Goal: Information Seeking & Learning: Learn about a topic

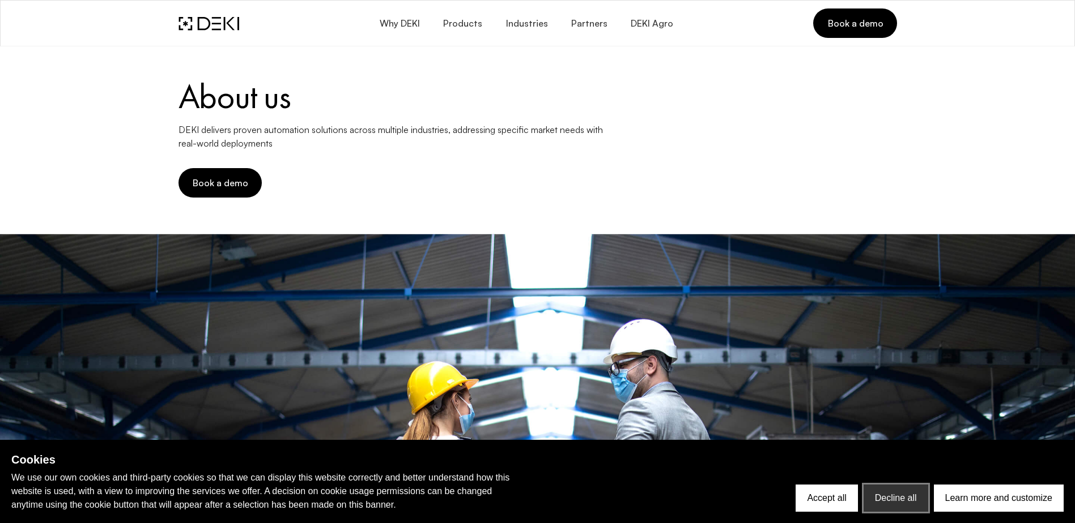
click at [891, 505] on button "Decline all" at bounding box center [895, 498] width 65 height 27
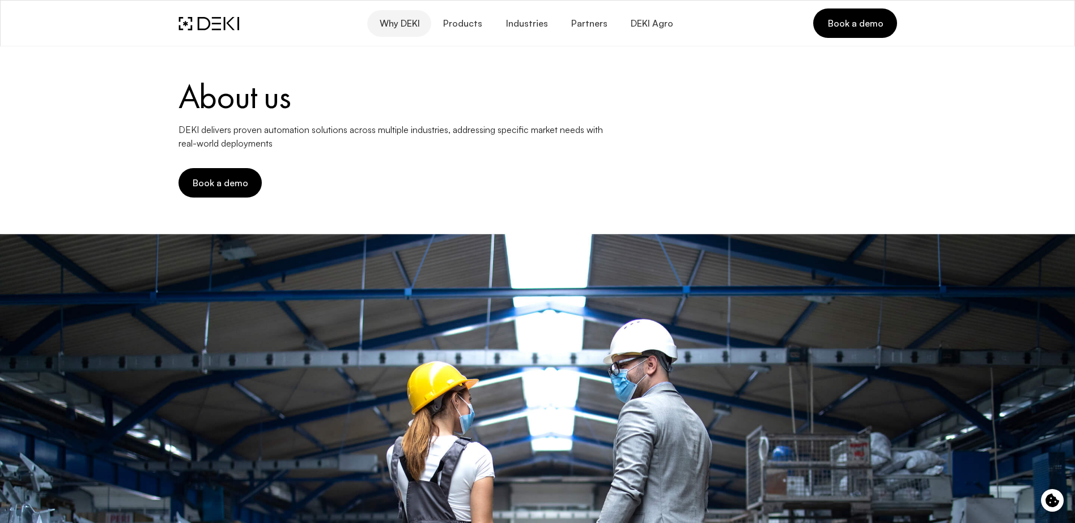
click at [416, 24] on span "Why DEKI" at bounding box center [398, 23] width 41 height 11
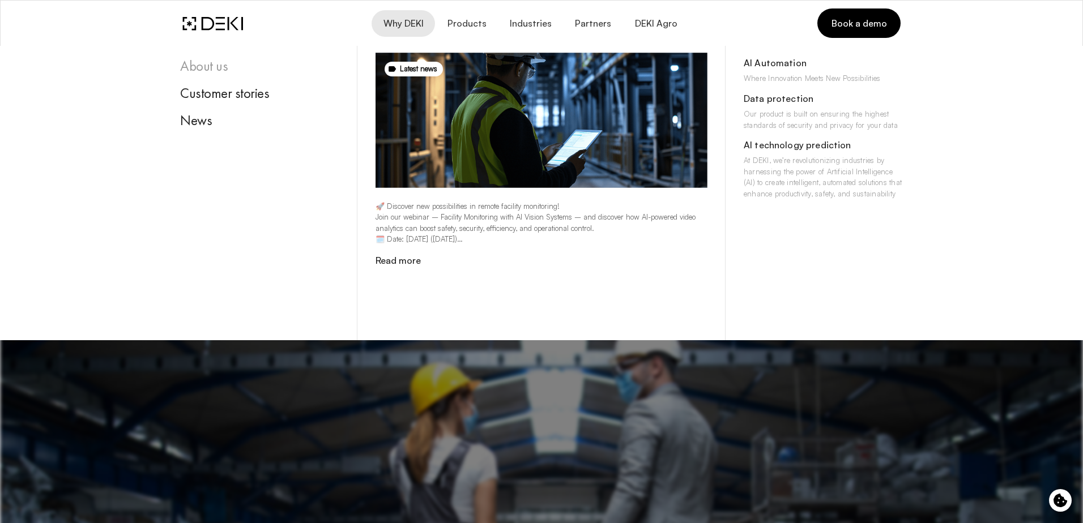
click at [228, 69] on div "About us" at bounding box center [259, 66] width 159 height 17
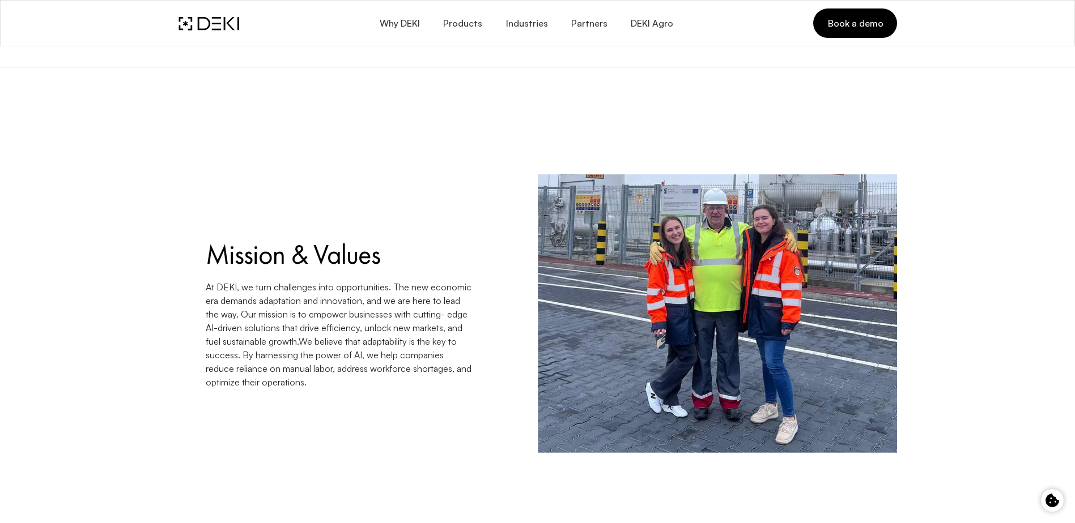
scroll to position [737, 0]
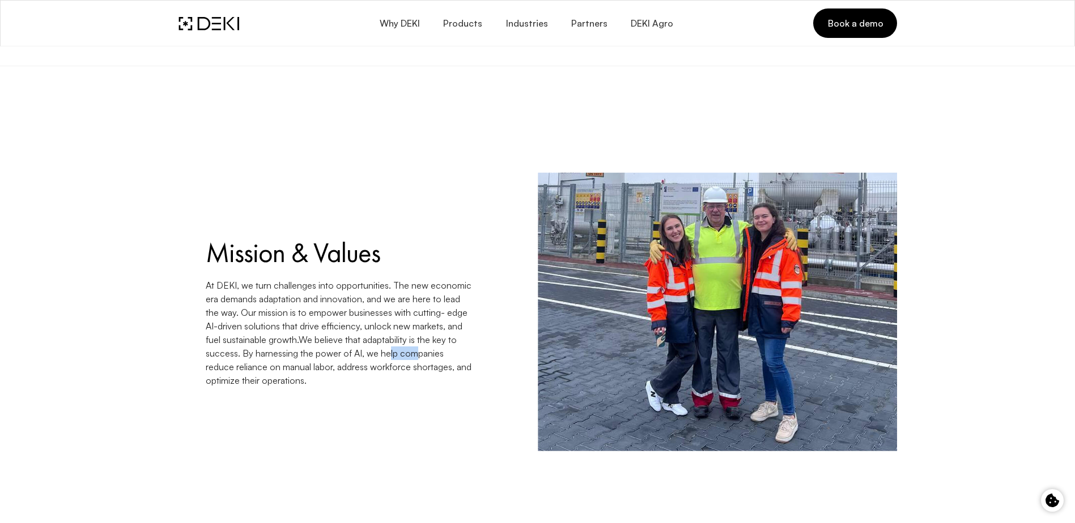
drag, startPoint x: 409, startPoint y: 358, endPoint x: 436, endPoint y: 359, distance: 26.6
click at [436, 359] on p "At DEKI, we turn challenges into opportunities. The new economic era demands ad…" at bounding box center [339, 333] width 266 height 109
drag, startPoint x: 436, startPoint y: 359, endPoint x: 444, endPoint y: 360, distance: 8.1
click at [444, 360] on p "At DEKI, we turn challenges into opportunities. The new economic era demands ad…" at bounding box center [339, 333] width 266 height 109
drag, startPoint x: 273, startPoint y: 363, endPoint x: 314, endPoint y: 363, distance: 41.4
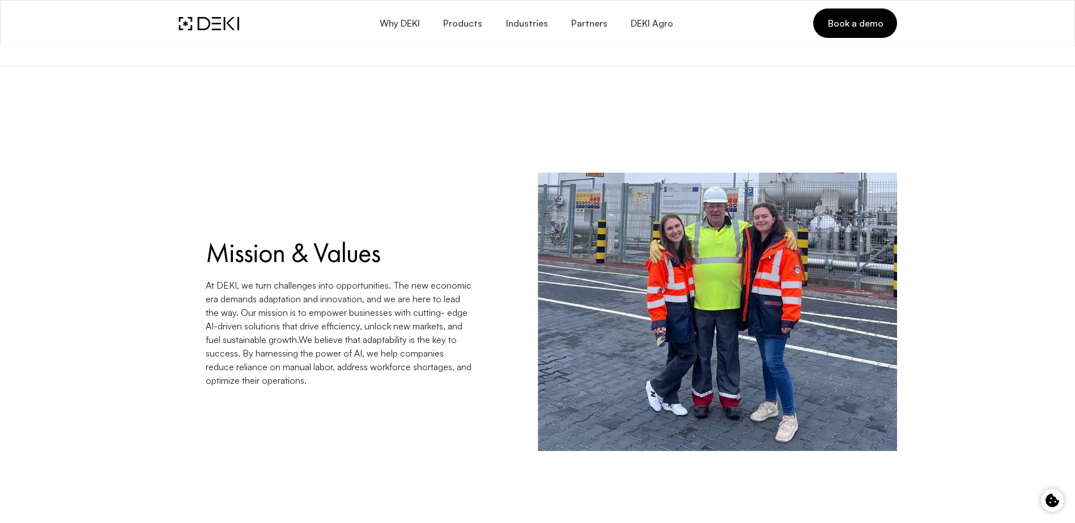
click at [314, 363] on p "At DEKI, we turn challenges into opportunities. The new economic era demands ad…" at bounding box center [339, 333] width 266 height 109
drag, startPoint x: 314, startPoint y: 363, endPoint x: 393, endPoint y: 367, distance: 78.8
click at [393, 367] on p "At DEKI, we turn challenges into opportunities. The new economic era demands ad…" at bounding box center [339, 333] width 266 height 109
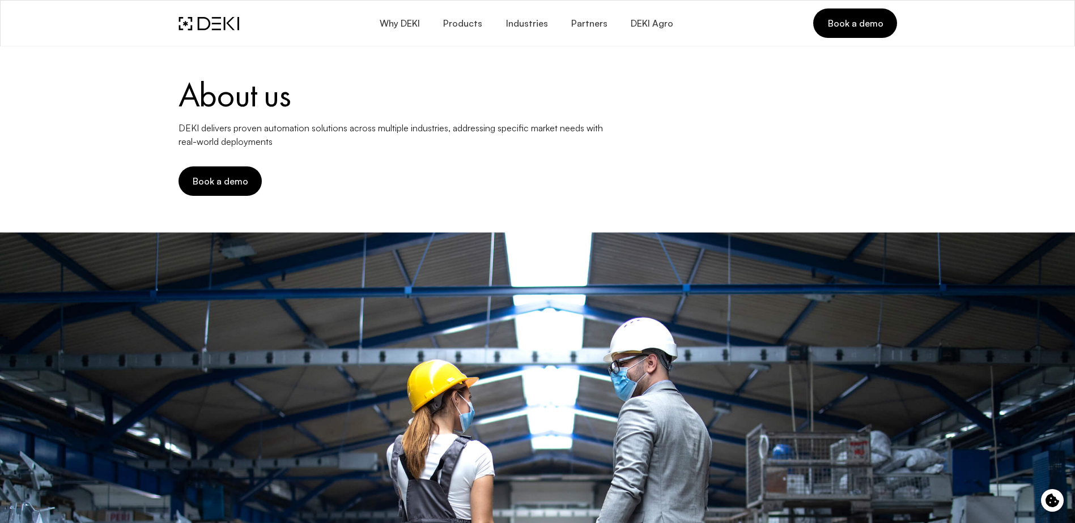
scroll to position [0, 0]
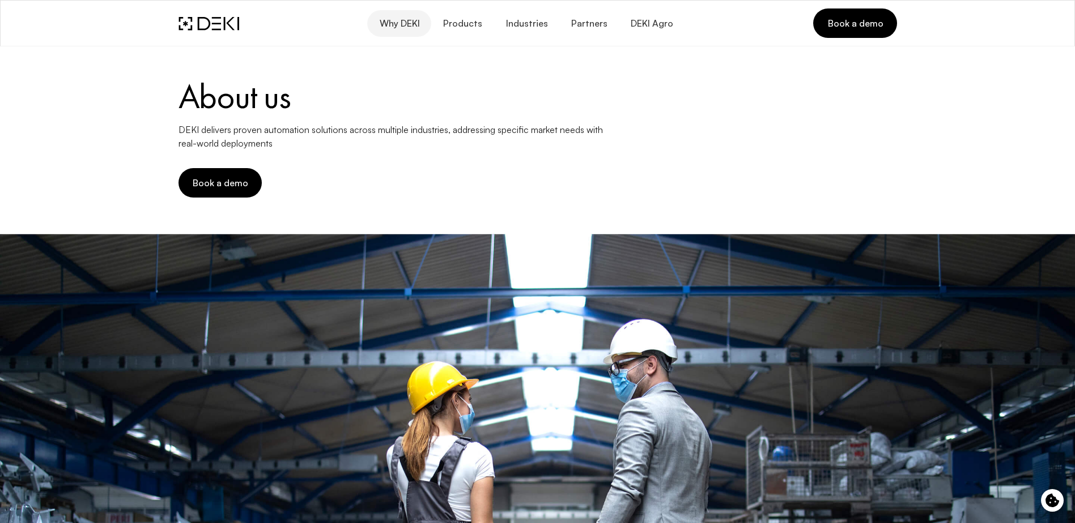
click at [398, 24] on span "Why DEKI" at bounding box center [398, 23] width 41 height 11
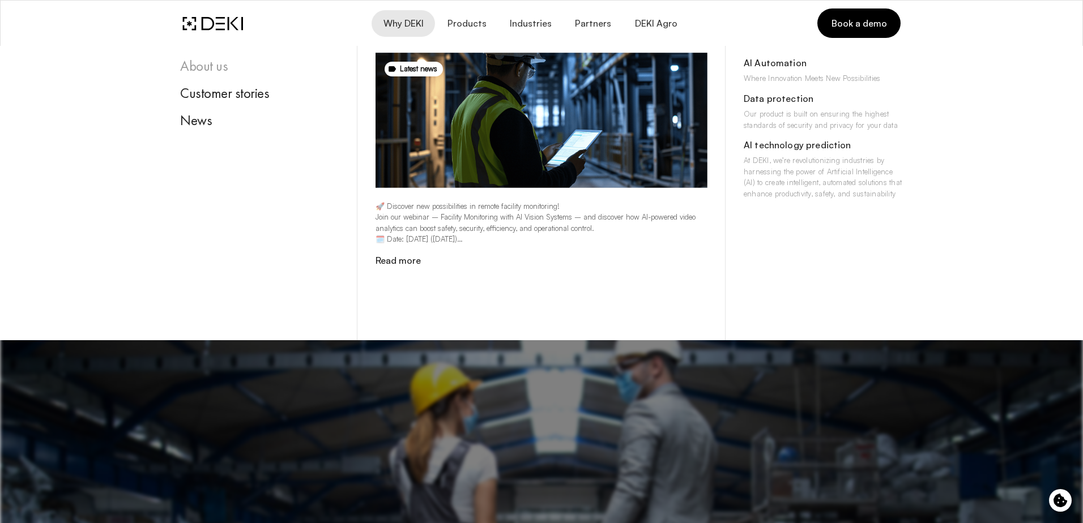
click at [194, 63] on div "About us" at bounding box center [259, 66] width 159 height 17
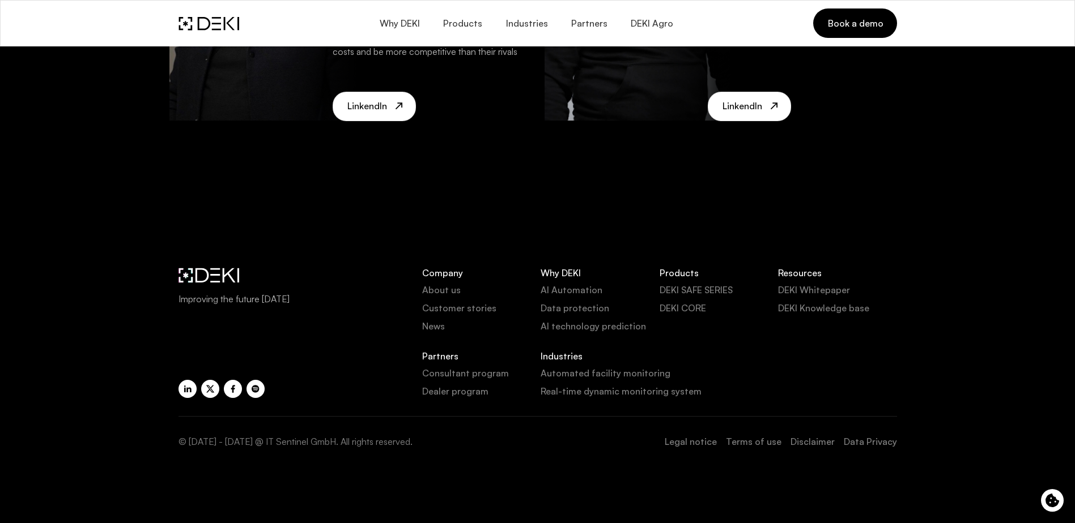
scroll to position [2587, 0]
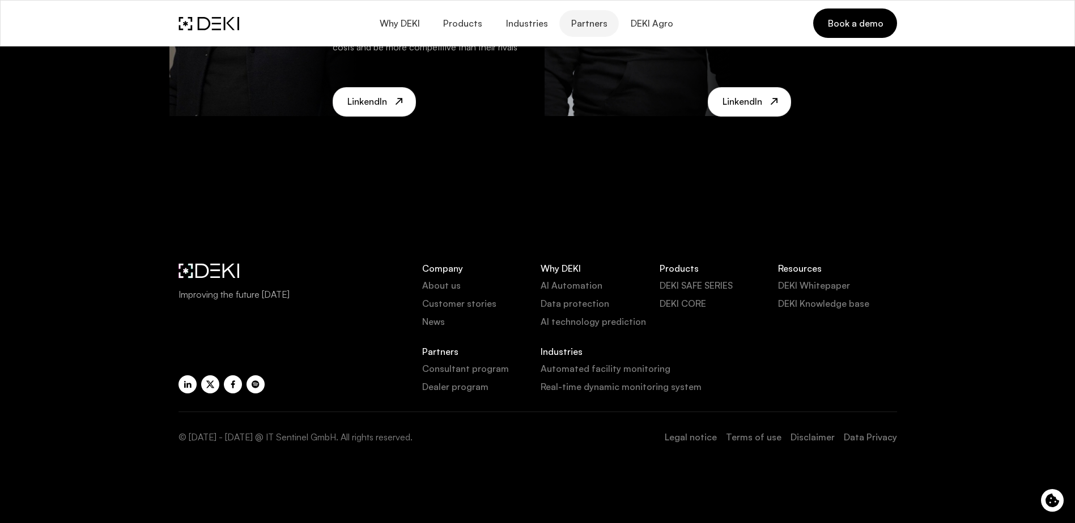
click at [579, 27] on span "Partners" at bounding box center [589, 23] width 37 height 11
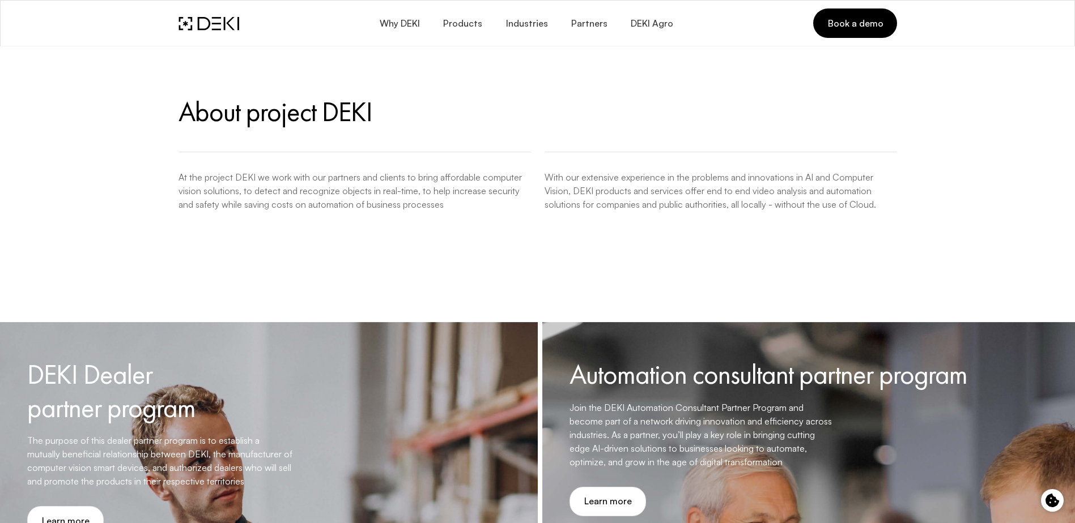
scroll to position [850, 0]
